Goal: Task Accomplishment & Management: Manage account settings

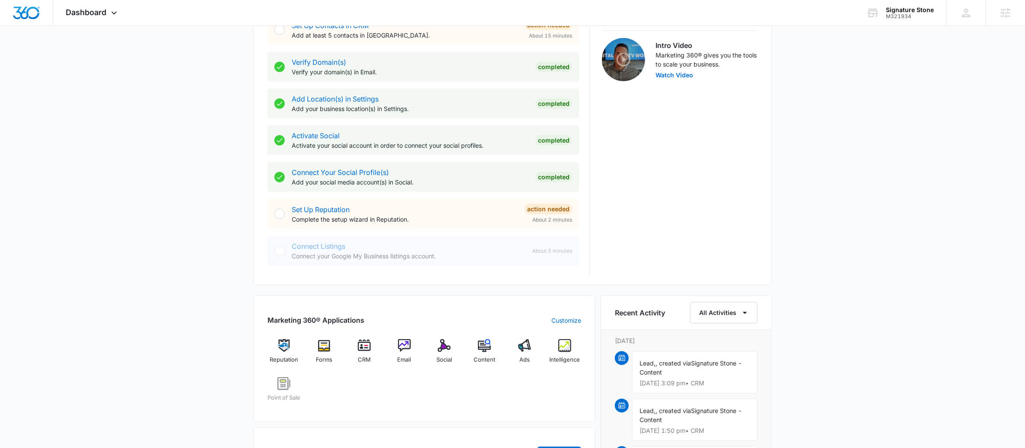
scroll to position [552, 0]
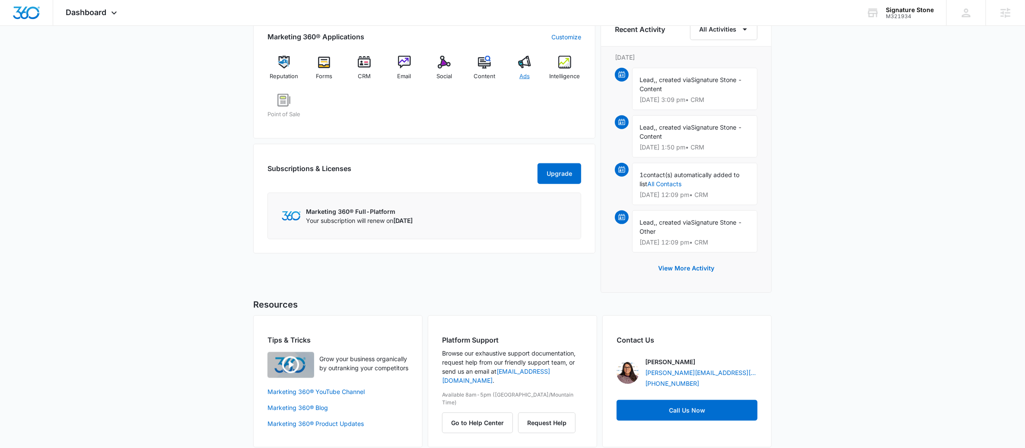
click at [532, 78] on div "Ads" at bounding box center [524, 71] width 33 height 31
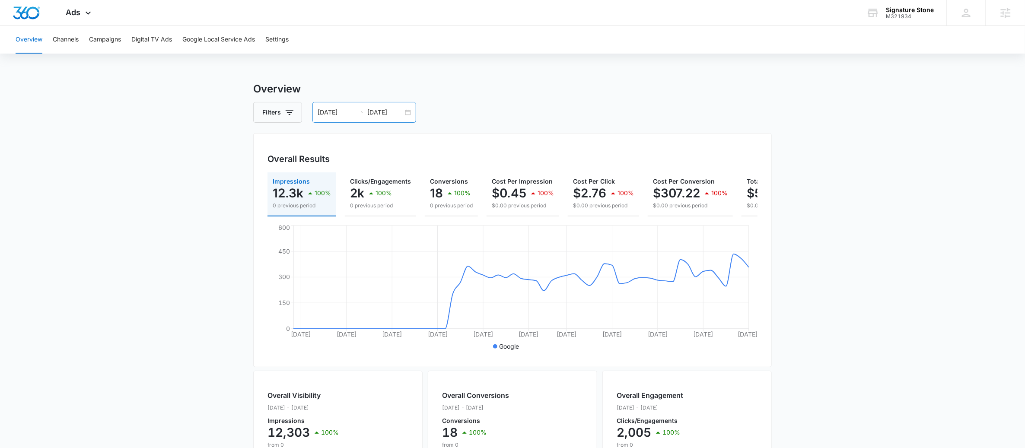
click at [414, 110] on div "03/01/2025 04/30/2025" at bounding box center [365, 112] width 104 height 21
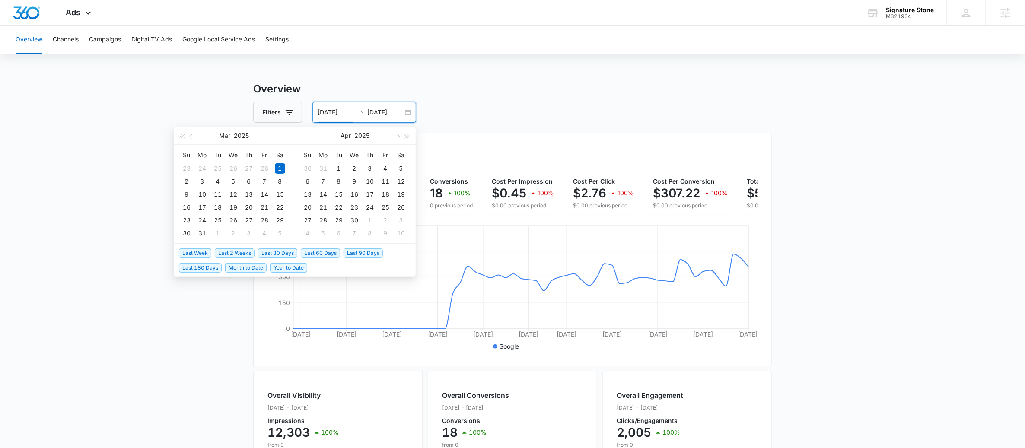
click at [284, 253] on span "Last 30 Days" at bounding box center [277, 254] width 39 height 10
type input "07/14/2025"
type input "08/13/2025"
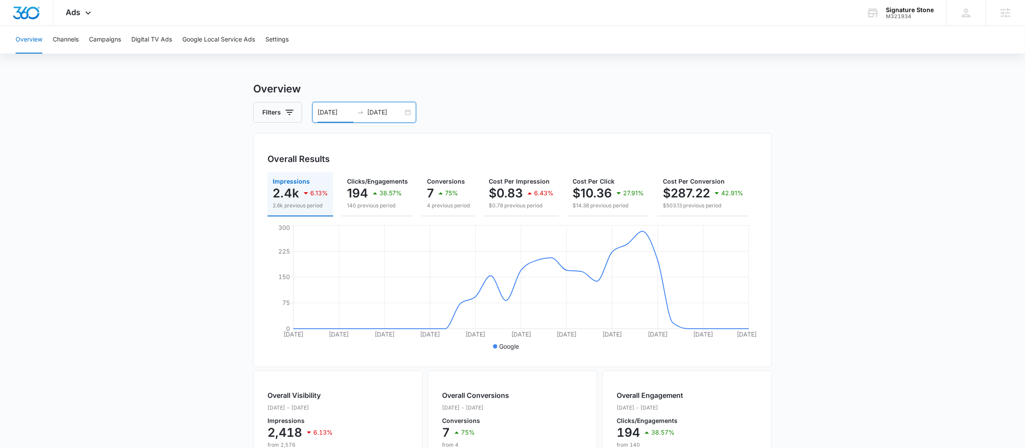
click at [409, 112] on div "07/14/2025 08/13/2025" at bounding box center [365, 112] width 104 height 21
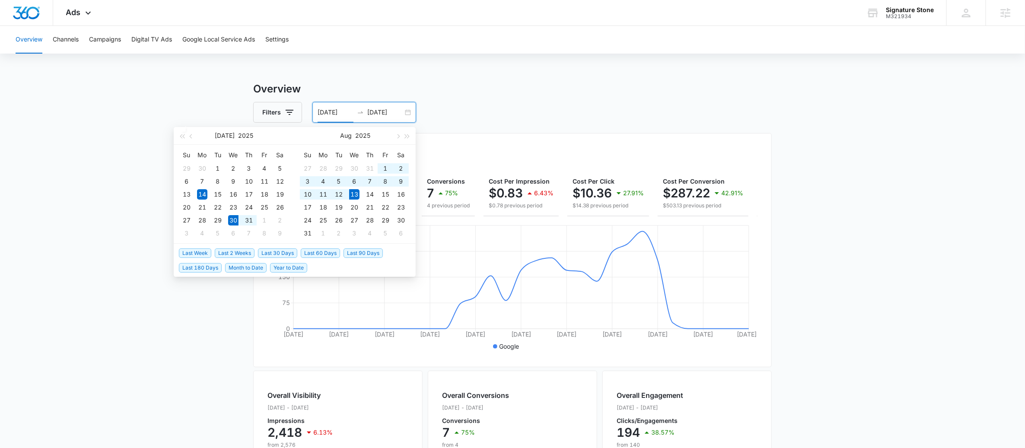
click at [240, 256] on span "Last 2 Weeks" at bounding box center [235, 254] width 40 height 10
type input "07/30/2025"
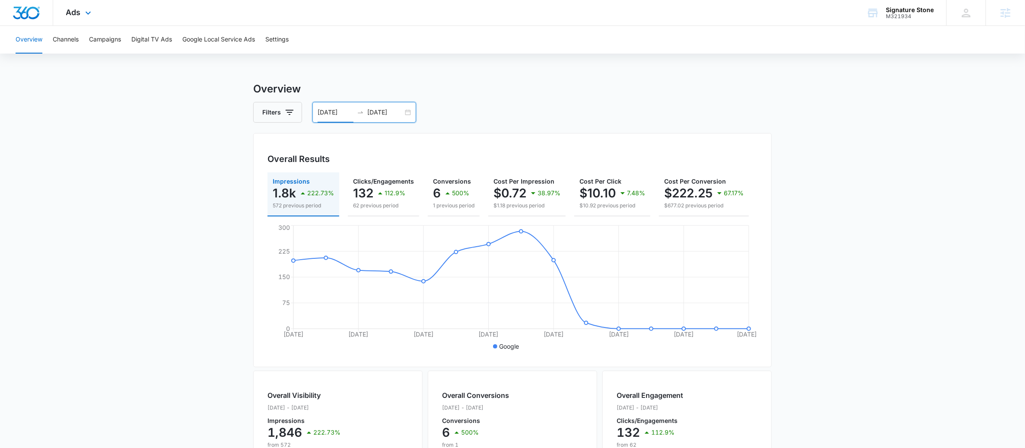
click at [80, 18] on div "Ads Apps Reputation Forms CRM Email Social POS Content Ads Intelligence Files B…" at bounding box center [79, 13] width 53 height 26
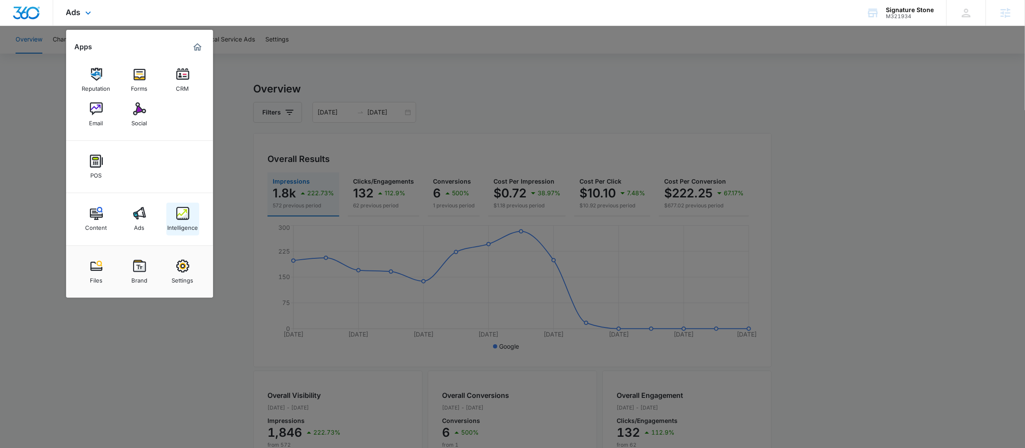
click at [176, 221] on div "Intelligence" at bounding box center [182, 225] width 31 height 11
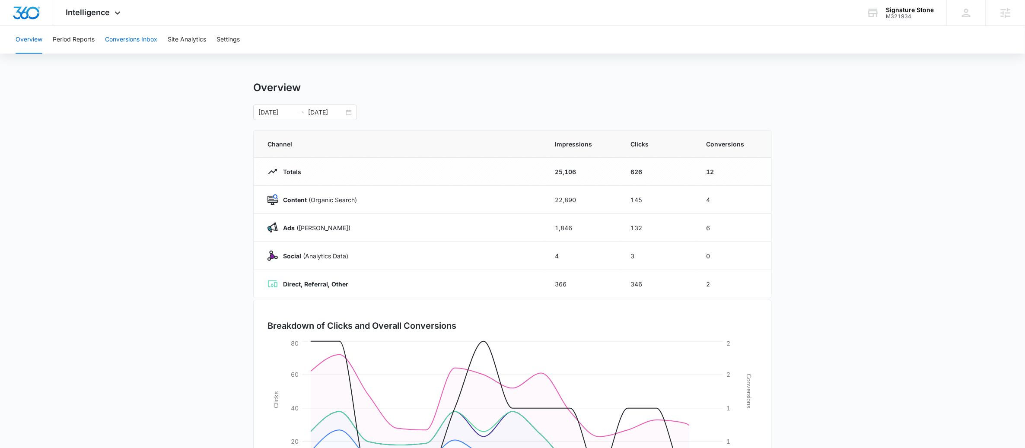
click at [132, 34] on button "Conversions Inbox" at bounding box center [131, 40] width 52 height 28
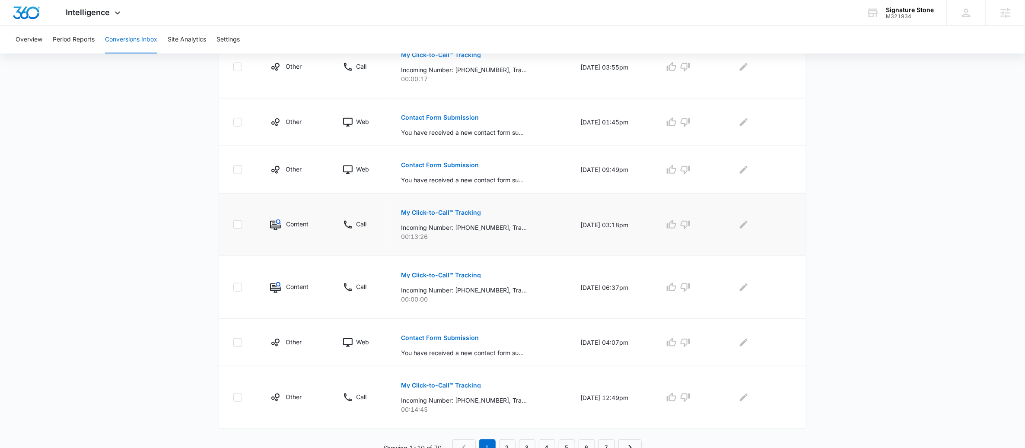
scroll to position [433, 0]
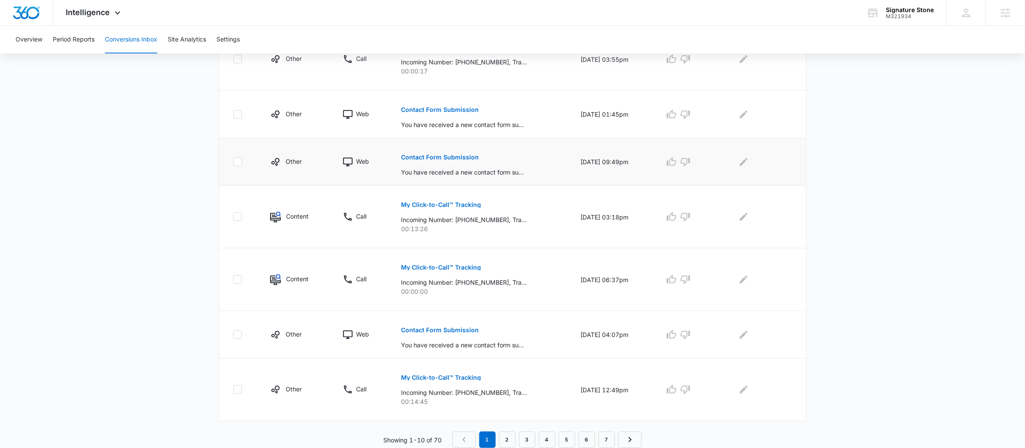
click at [439, 161] on button "Contact Form Submission" at bounding box center [440, 157] width 78 height 21
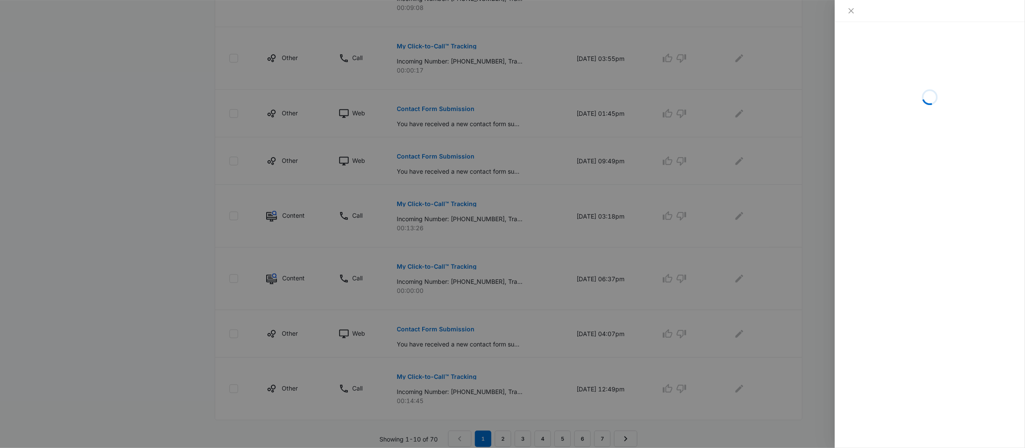
drag, startPoint x: 556, startPoint y: 168, endPoint x: 552, endPoint y: 166, distance: 5.4
click at [552, 166] on div at bounding box center [512, 224] width 1025 height 448
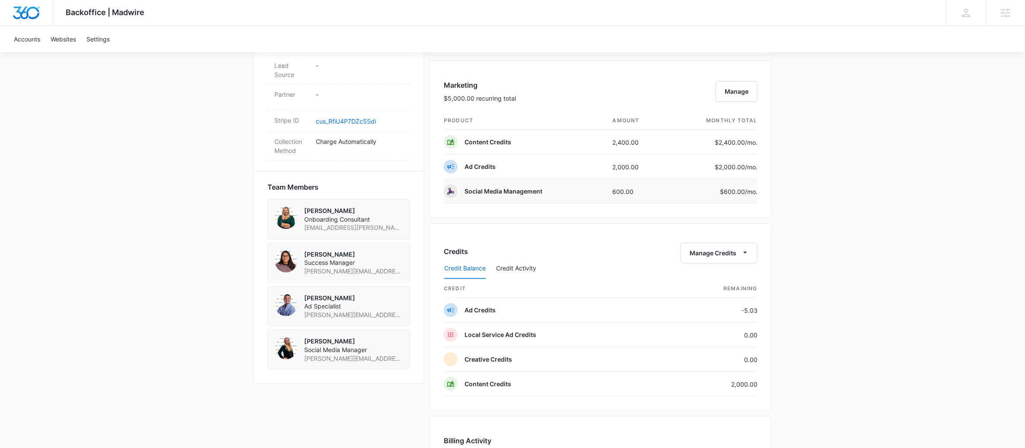
scroll to position [408, 0]
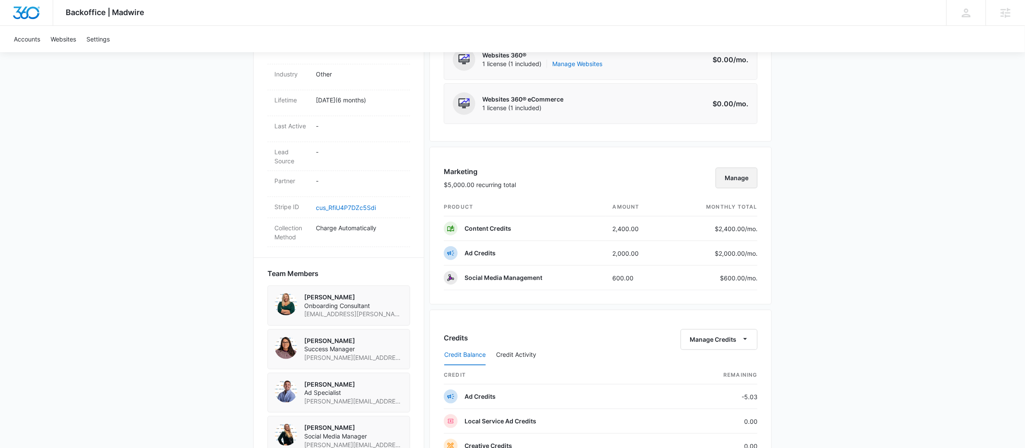
click at [741, 176] on button "Manage" at bounding box center [737, 178] width 42 height 21
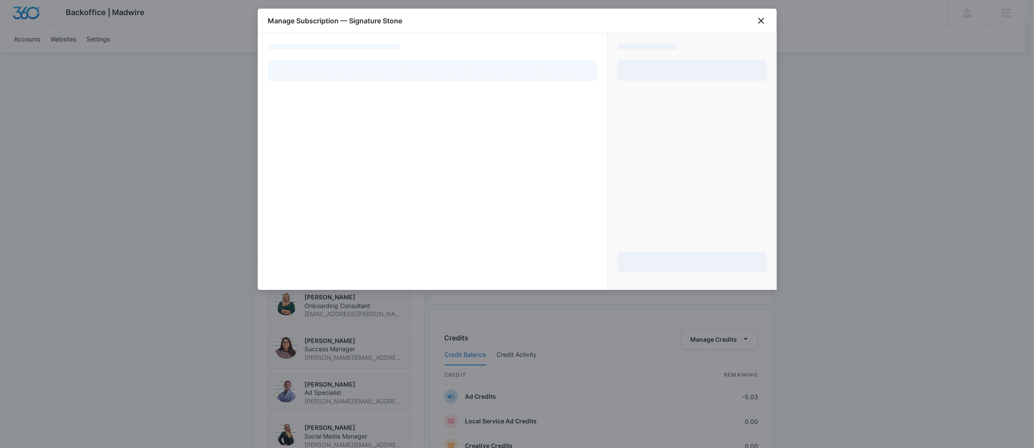
select select "pm_1QmN8bA4n8RTgNjUJAXRAylf"
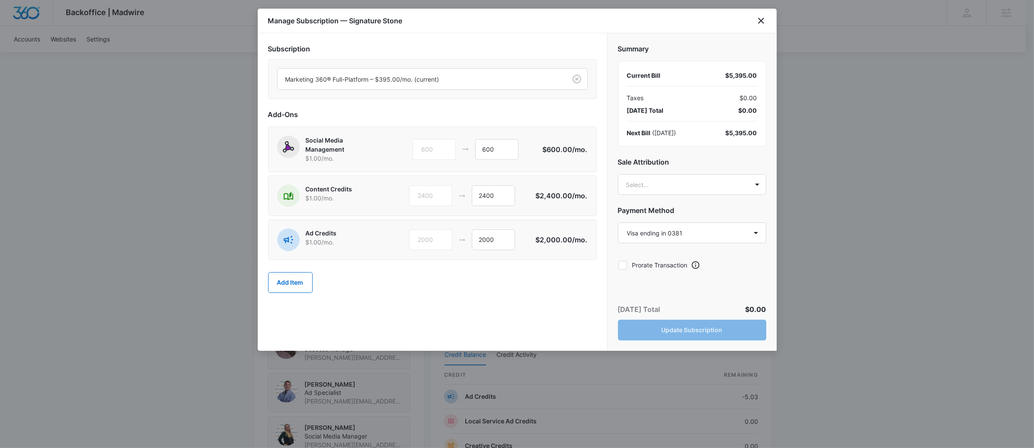
click at [469, 231] on div "2000" at bounding box center [440, 240] width 63 height 21
click at [480, 205] on input "2400" at bounding box center [493, 195] width 43 height 21
click at [507, 271] on div "Add Item" at bounding box center [432, 283] width 329 height 38
click at [758, 22] on icon "close" at bounding box center [761, 21] width 10 height 10
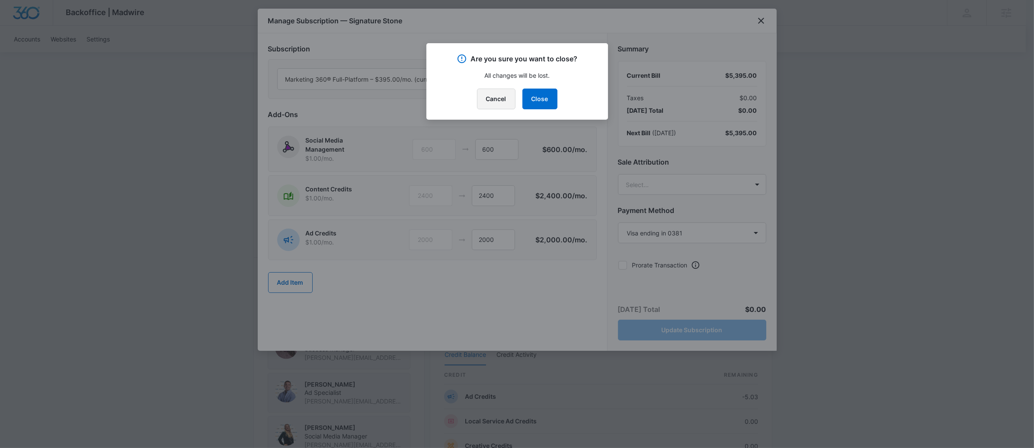
click at [496, 99] on button "Cancel" at bounding box center [496, 99] width 38 height 21
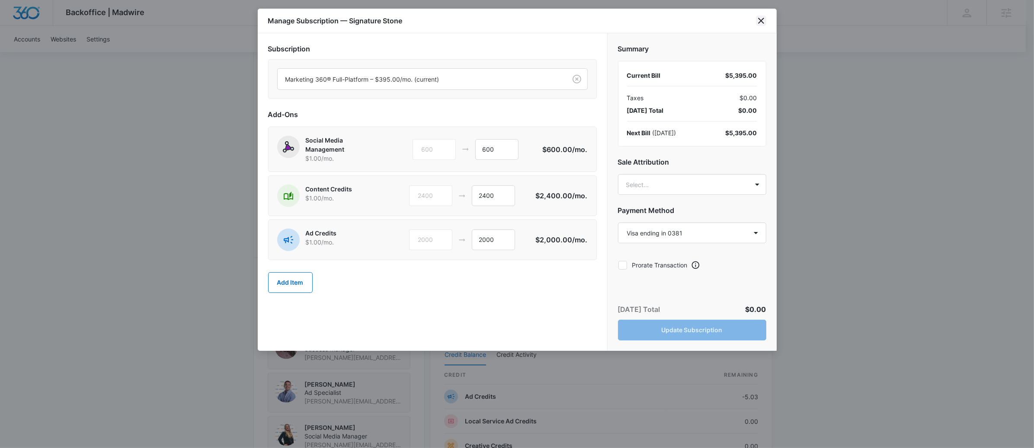
click at [759, 23] on icon "close" at bounding box center [761, 21] width 10 height 10
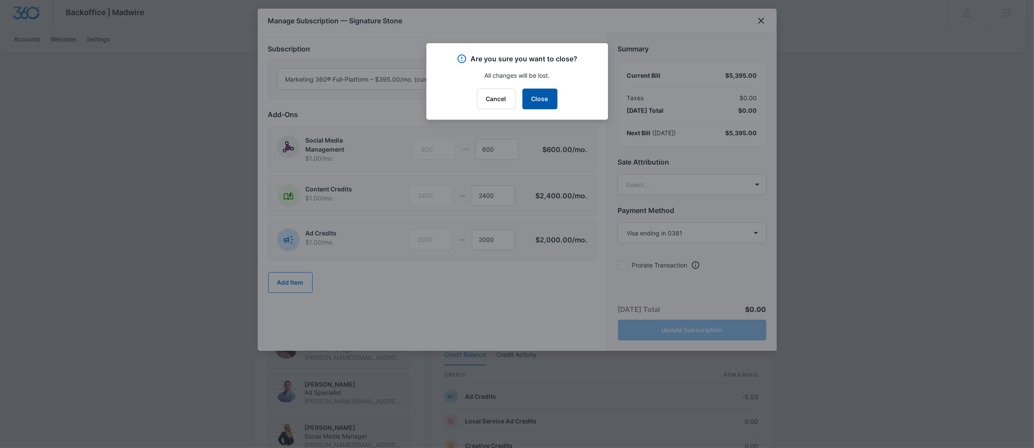
click at [539, 103] on button "Close" at bounding box center [539, 99] width 35 height 21
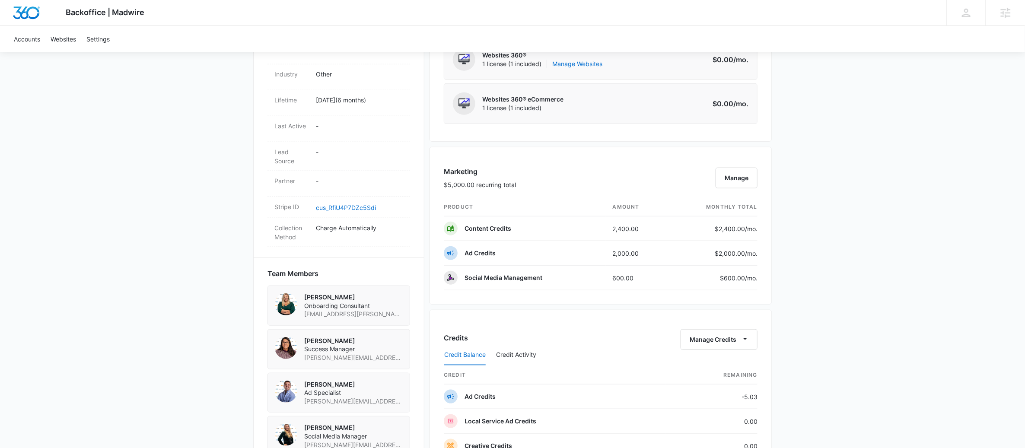
click at [834, 255] on div "Backoffice | Madwire Apps Settings CF Claudia Flores claudia.flores@madwire.com…" at bounding box center [512, 199] width 1025 height 1214
click at [729, 178] on button "Manage" at bounding box center [737, 178] width 42 height 21
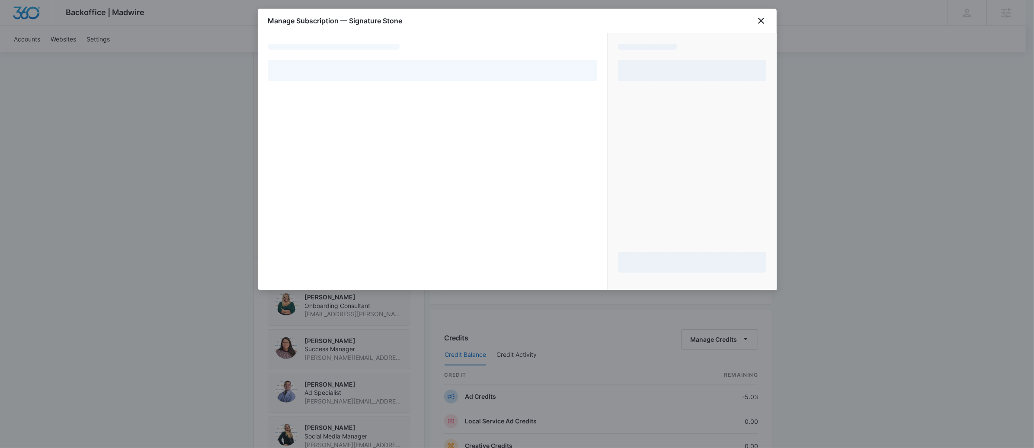
select select "pm_1QmN8bA4n8RTgNjUJAXRAylf"
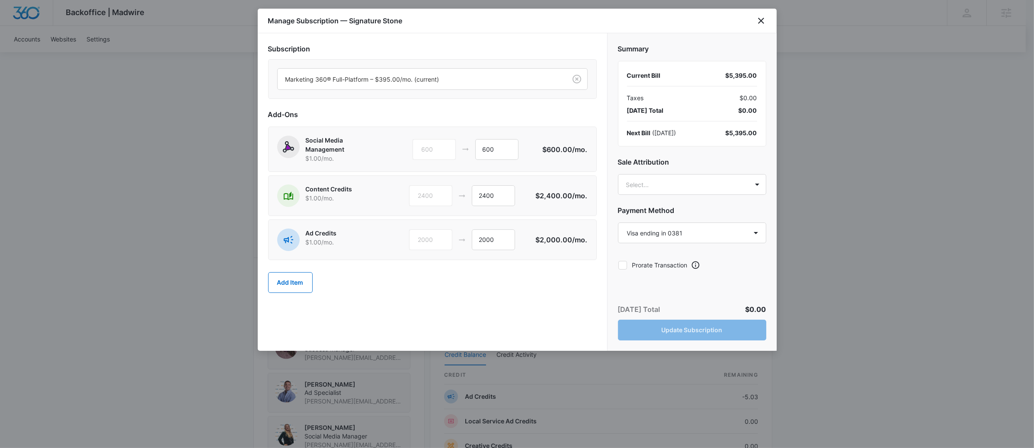
click at [491, 181] on div "Content Credits $1.00 /mo. 2400 2400 $2,400.00 /mo." at bounding box center [432, 196] width 329 height 41
click at [494, 207] on div "Content Credits $1.00 /mo. 2400 2400" at bounding box center [406, 196] width 259 height 22
click at [484, 198] on input "2400" at bounding box center [493, 195] width 43 height 21
type input "1200"
click at [481, 239] on input "2000" at bounding box center [493, 240] width 43 height 21
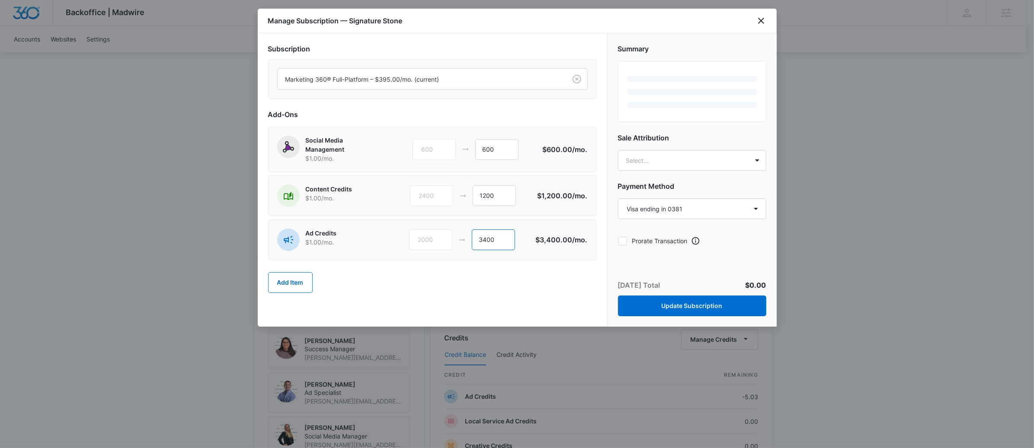
type input "3400"
click at [564, 314] on div "Subscription Marketing 360® Full-Platform – $395.00/mo. (current) Add-Ons Socia…" at bounding box center [432, 180] width 349 height 294
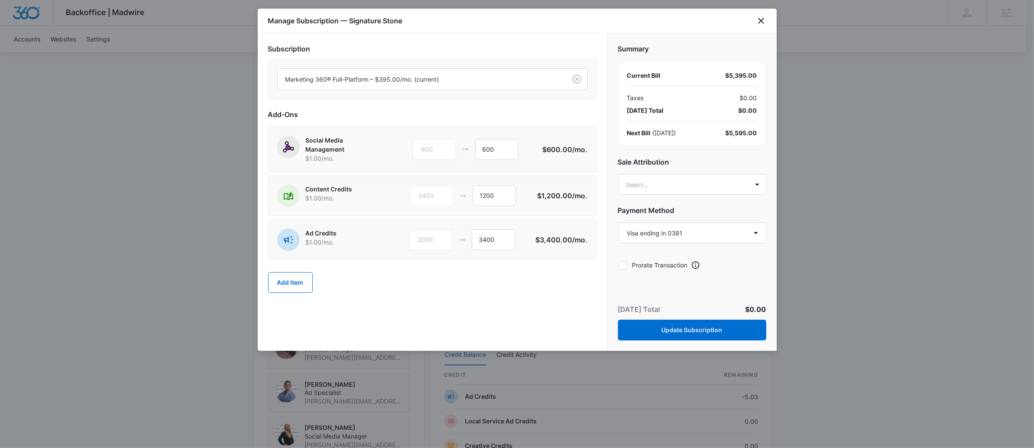
click at [679, 196] on div "Summary Current Bill $5,395.00 Taxes $0.00 Today’s Total $0.00 Next Bill ( Aug …" at bounding box center [691, 154] width 169 height 242
click at [679, 193] on body "Backoffice | Madwire Apps Settings CF Claudia Flores claudia.flores@madwire.com…" at bounding box center [517, 199] width 1034 height 1214
type input "claud"
click at [678, 223] on p "[PERSON_NAME][EMAIL_ADDRESS][PERSON_NAME][DOMAIN_NAME]" at bounding box center [691, 229] width 126 height 18
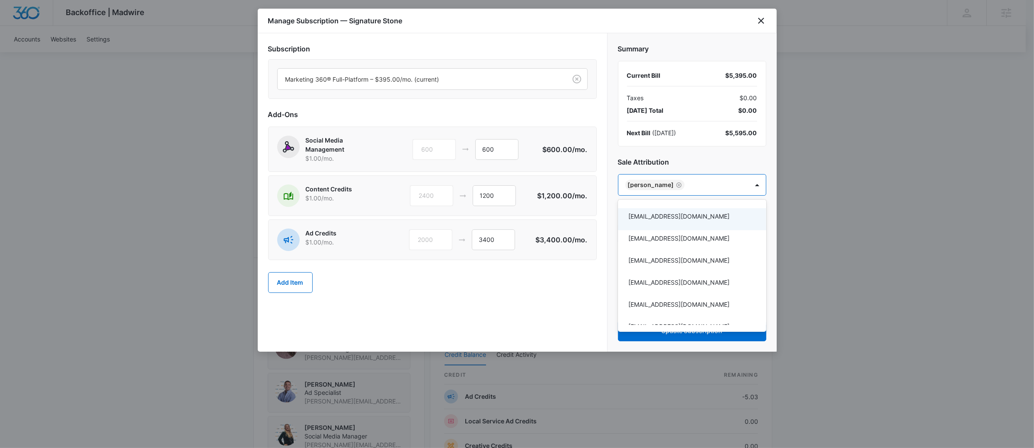
click at [573, 294] on div at bounding box center [517, 224] width 1034 height 448
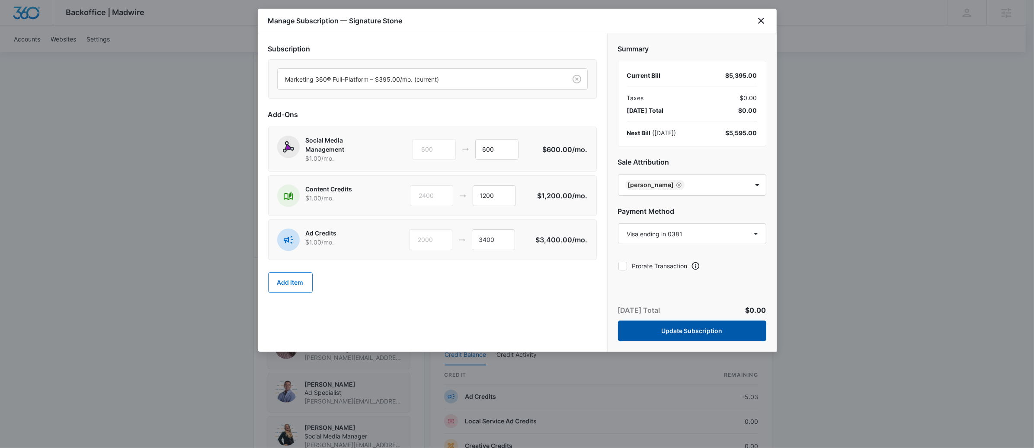
click at [671, 333] on button "Update Subscription" at bounding box center [692, 331] width 148 height 21
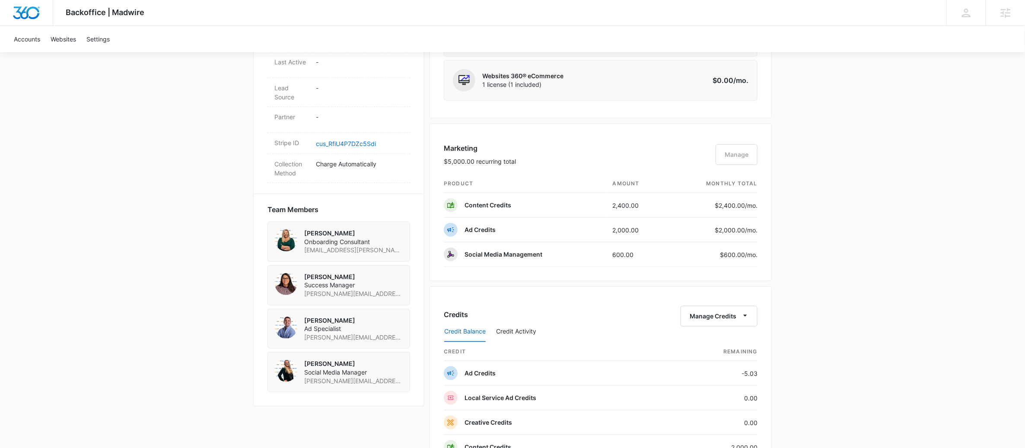
scroll to position [617, 0]
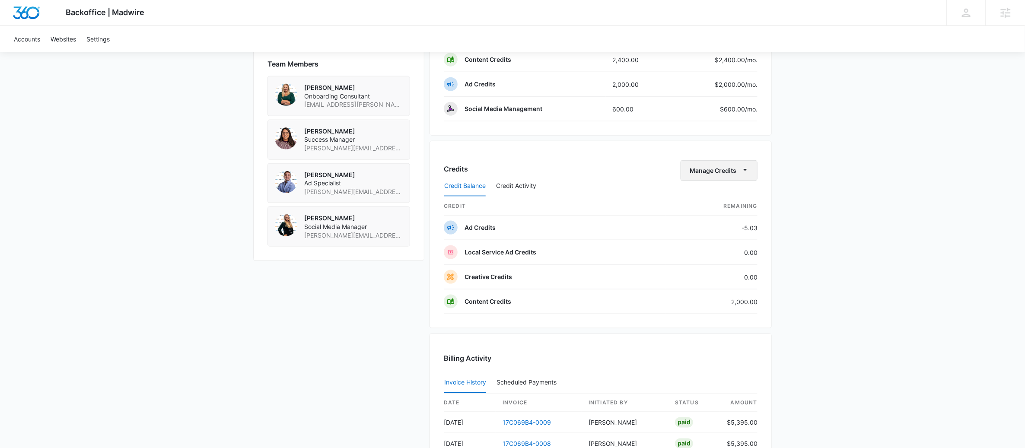
click at [723, 175] on button "Manage Credits" at bounding box center [719, 170] width 77 height 21
click at [715, 198] on div "Transfer Credits" at bounding box center [714, 201] width 45 height 6
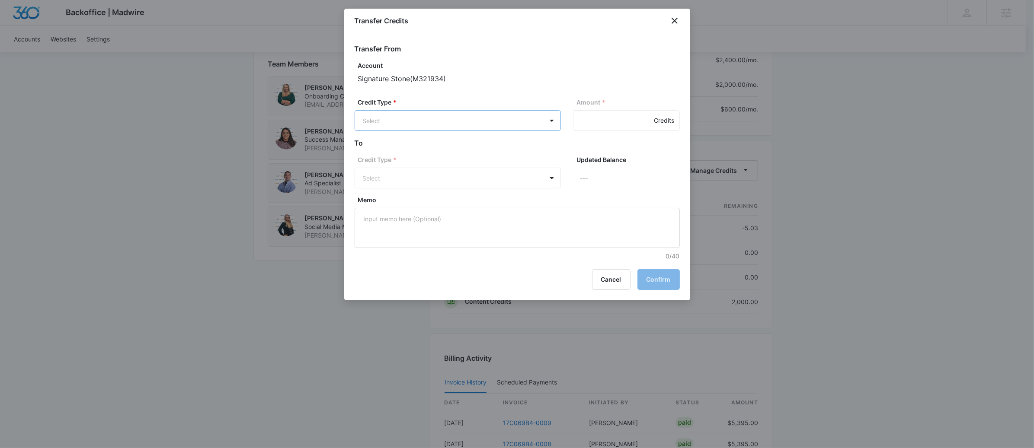
click at [418, 116] on body "Backoffice | Madwire Apps Settings CF Claudia Flores claudia.flores@madwire.com…" at bounding box center [517, 10] width 1034 height 1255
click at [432, 212] on p "Content Credits (2000.00 Credits)" at bounding box center [434, 215] width 97 height 9
click at [484, 185] on body "Backoffice | Madwire Apps Settings CF Claudia Flores claudia.flores@madwire.com…" at bounding box center [517, 10] width 1034 height 1255
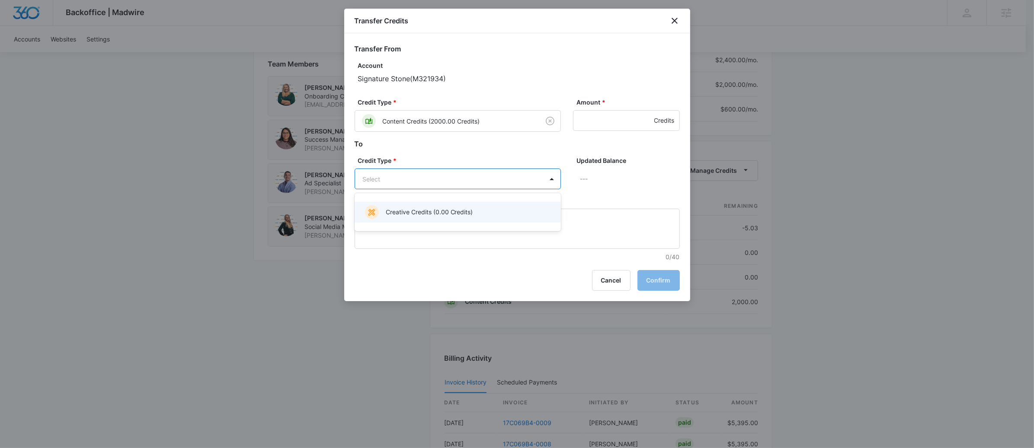
click at [572, 173] on div at bounding box center [517, 224] width 1034 height 448
click at [609, 275] on button "Cancel" at bounding box center [611, 280] width 38 height 21
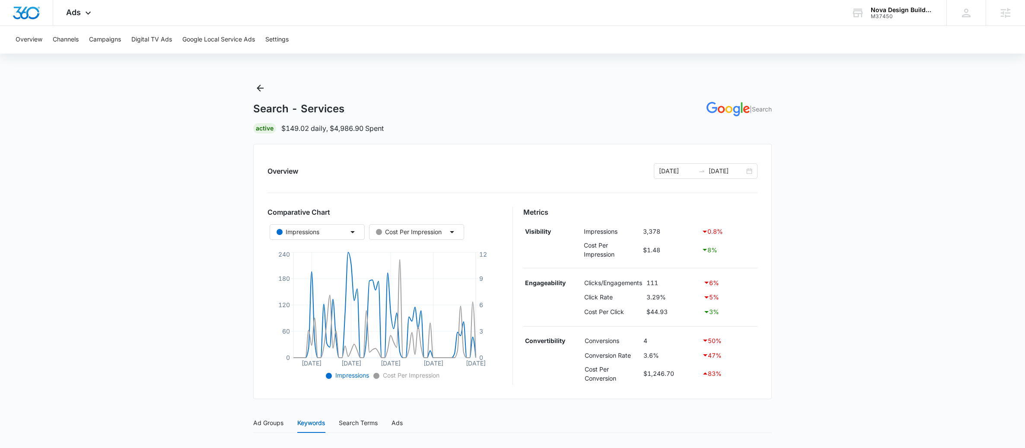
scroll to position [264, 0]
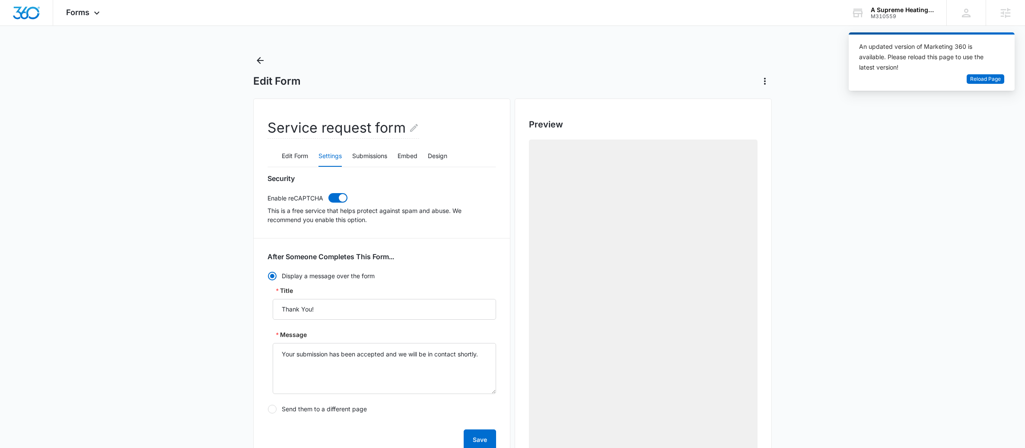
scroll to position [361, 0]
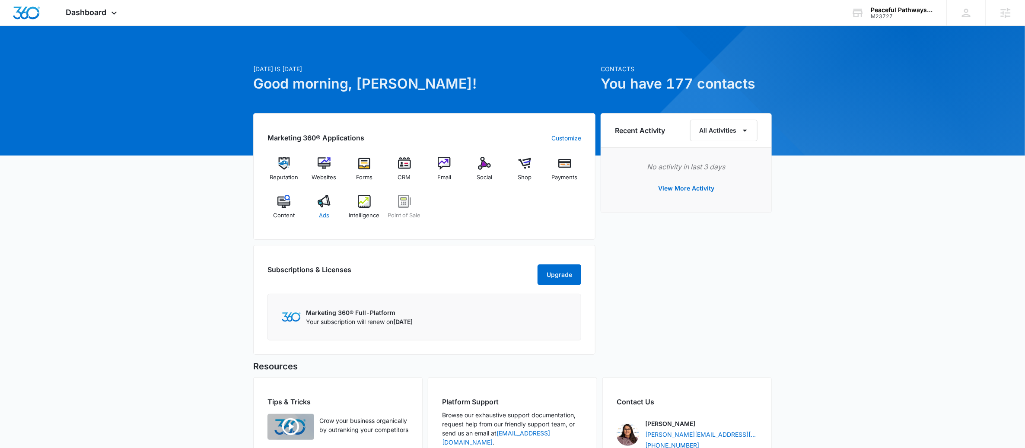
click at [320, 204] on img at bounding box center [324, 201] width 13 height 13
